Goal: Transaction & Acquisition: Obtain resource

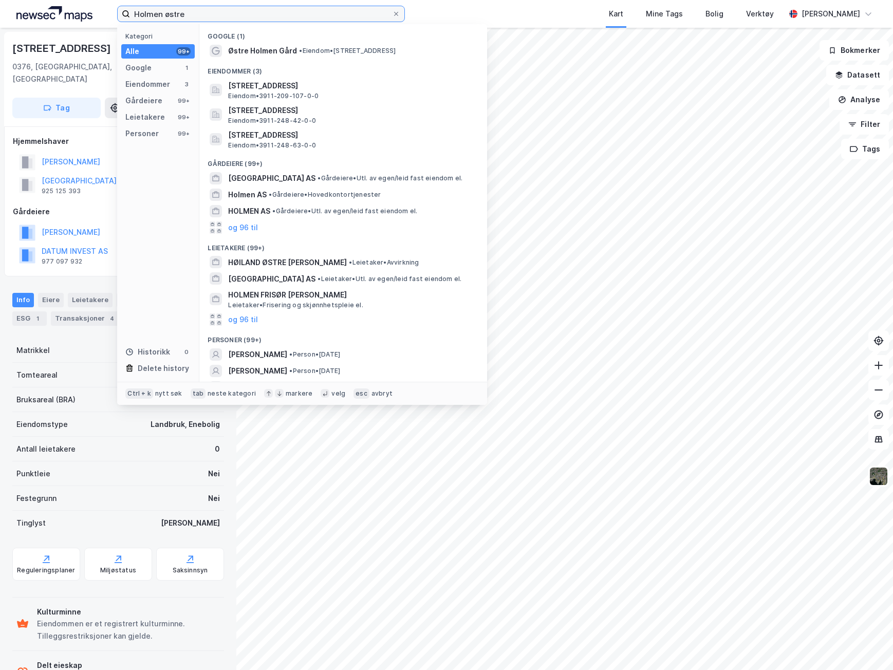
click at [225, 13] on input "Holmen østre" at bounding box center [261, 13] width 262 height 15
drag, startPoint x: 225, startPoint y: 13, endPoint x: 92, endPoint y: 24, distance: 133.5
click at [92, 24] on div "Holmen østre Kategori Alle 99+ Google 1 Eiendommer 3 Gårdeiere 99+ Leietakere 9…" at bounding box center [446, 14] width 893 height 28
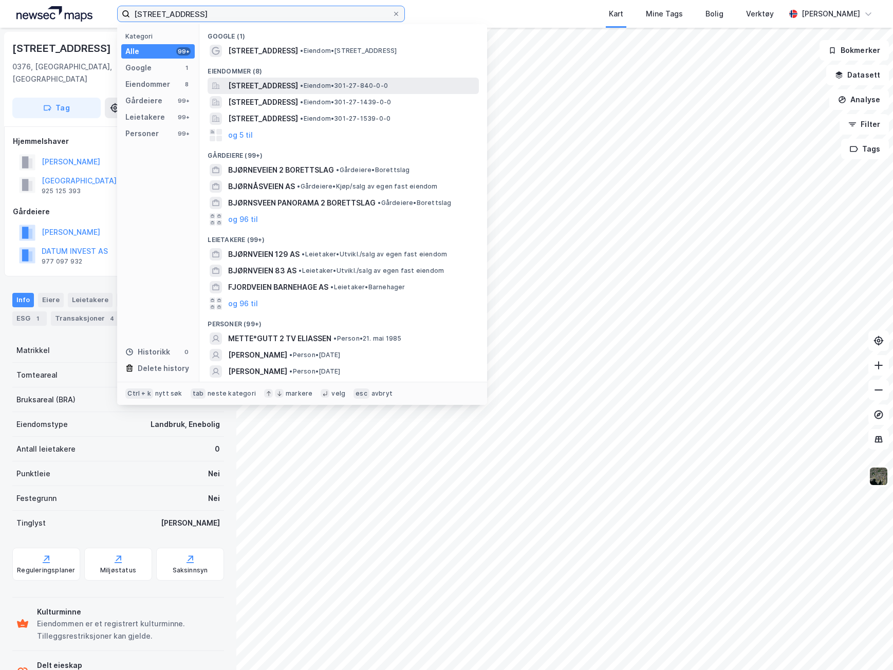
type input "[STREET_ADDRESS]"
click at [258, 88] on span "[STREET_ADDRESS]" at bounding box center [263, 86] width 70 height 12
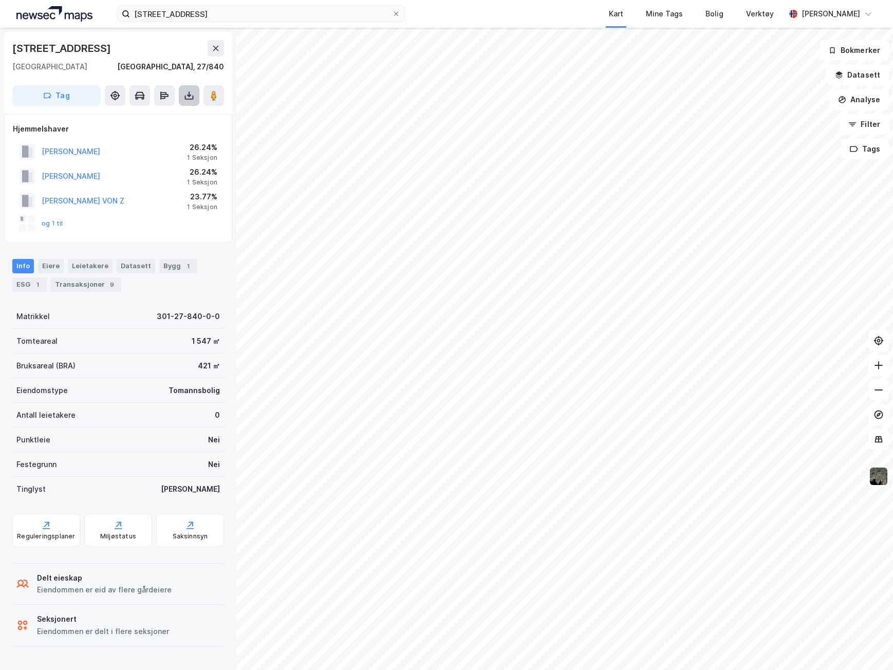
click at [187, 99] on icon at bounding box center [189, 98] width 9 height 4
click at [143, 119] on div "Last ned grunnbok" at bounding box center [138, 116] width 60 height 8
